Goal: Task Accomplishment & Management: Use online tool/utility

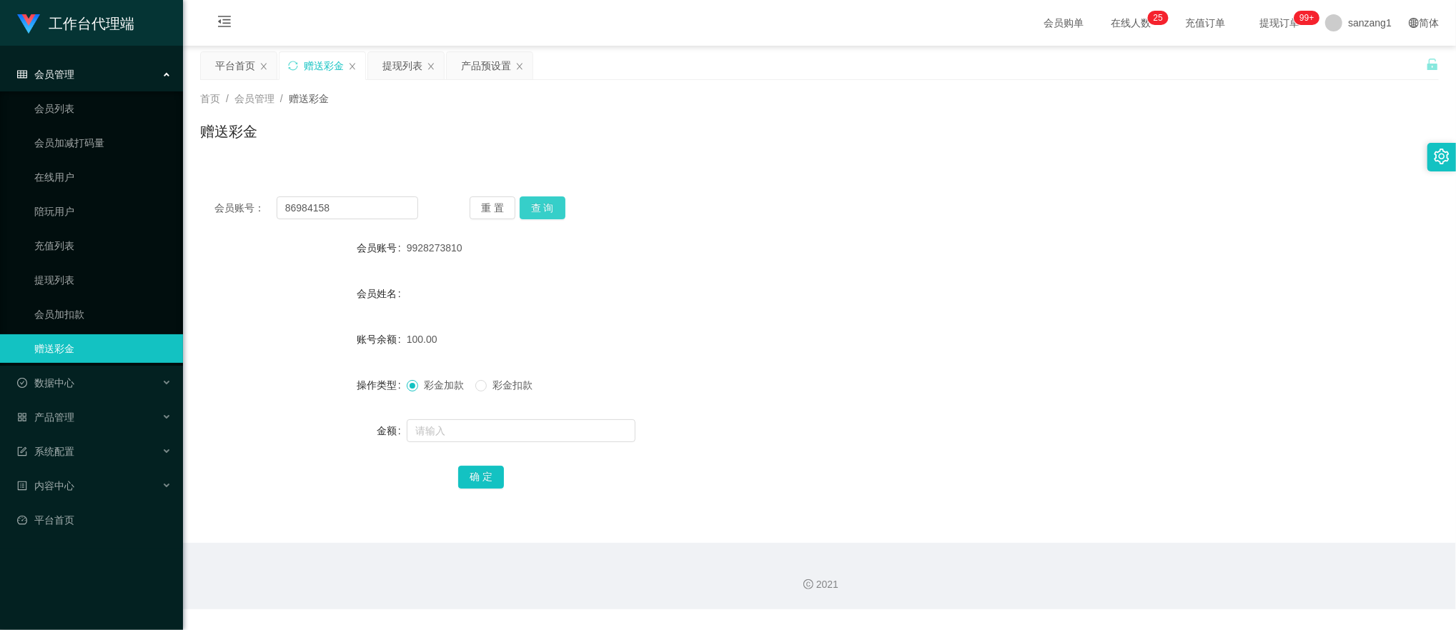
type input "86984158"
drag, startPoint x: 518, startPoint y: 212, endPoint x: 558, endPoint y: 214, distance: 40.1
click at [524, 212] on button "查 询" at bounding box center [543, 208] width 46 height 23
click at [558, 214] on button "查 询" at bounding box center [543, 208] width 46 height 23
click at [435, 435] on input "text" at bounding box center [521, 430] width 229 height 23
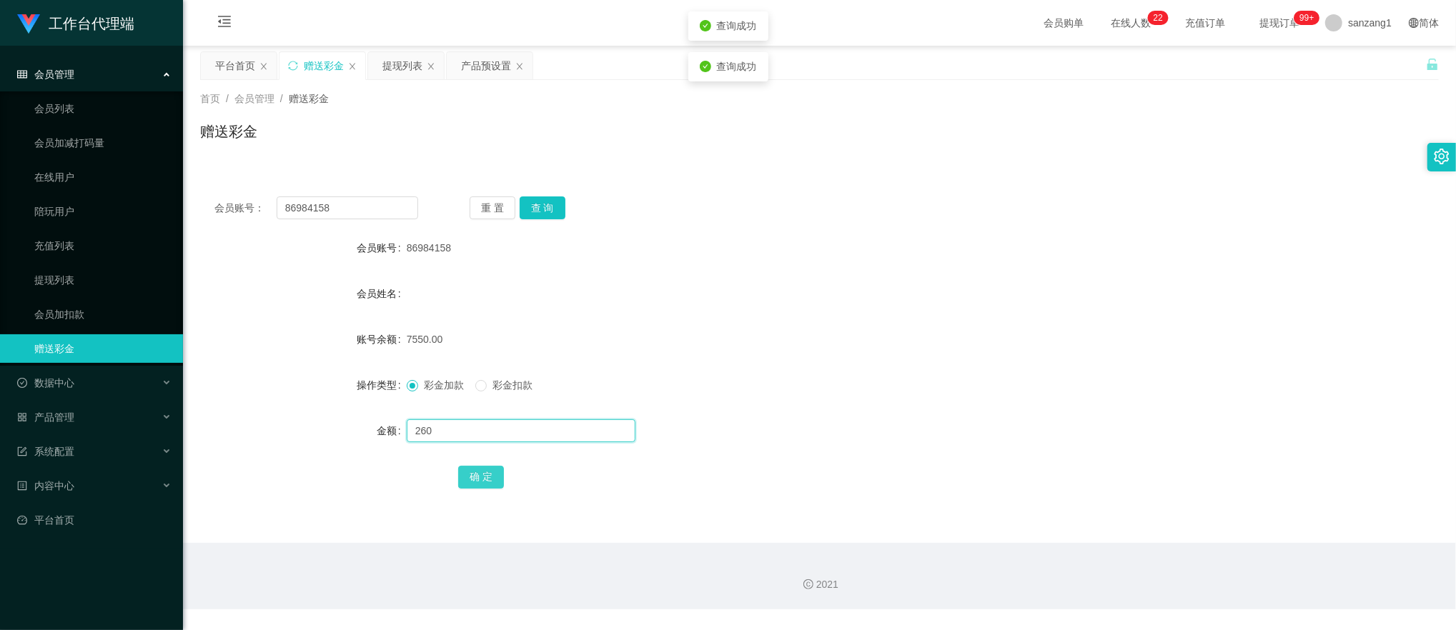
type input "260"
click at [497, 477] on button "确 定" at bounding box center [481, 477] width 46 height 23
drag, startPoint x: 367, startPoint y: 210, endPoint x: 164, endPoint y: 184, distance: 203.9
click at [164, 184] on section "工作台代理端 会员管理 会员列表 会员加减打码量 在线用户 陪玩用户 充值列表 提现列表 会员加扣款 赠送彩金 数据中心 产品管理 注单管理 产品列表 产品预…" at bounding box center [728, 305] width 1456 height 610
paste input "Jayvun"
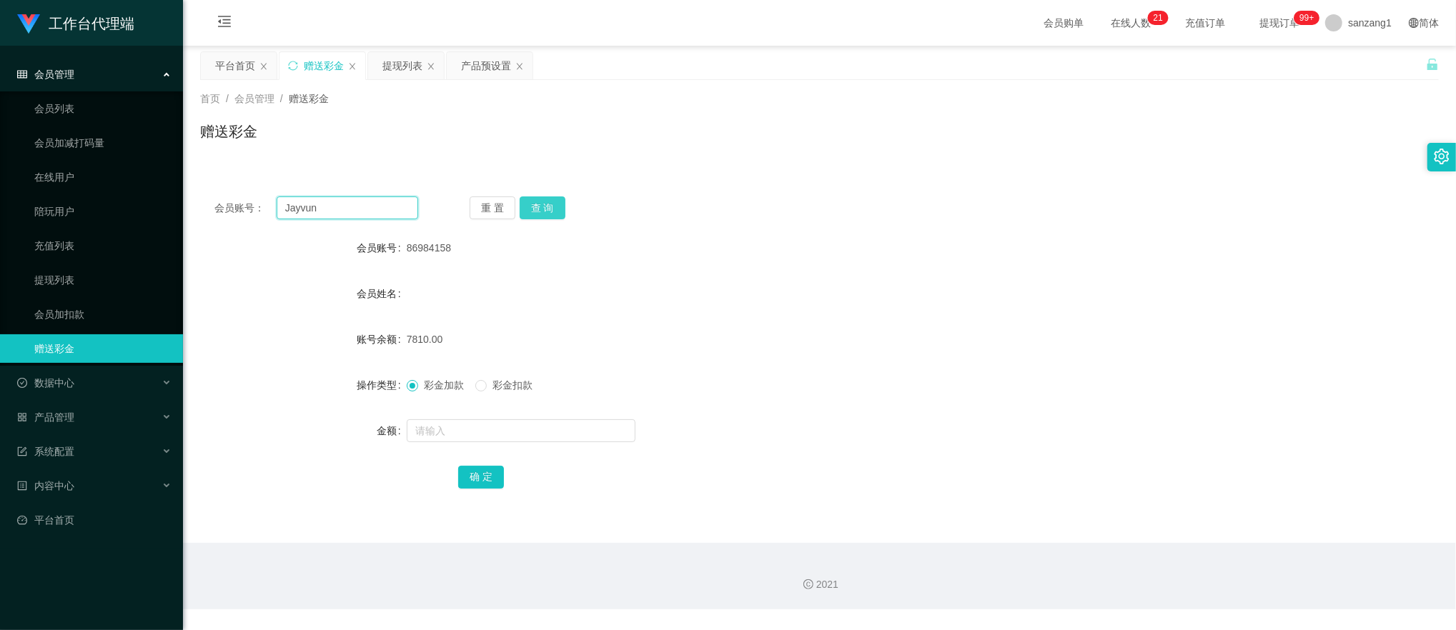
type input "Jayvun"
click at [552, 203] on button "查 询" at bounding box center [543, 208] width 46 height 23
click at [447, 439] on input "text" at bounding box center [521, 430] width 229 height 23
type input "260"
click at [465, 477] on button "确 定" at bounding box center [481, 477] width 46 height 23
